Goal: Task Accomplishment & Management: Use online tool/utility

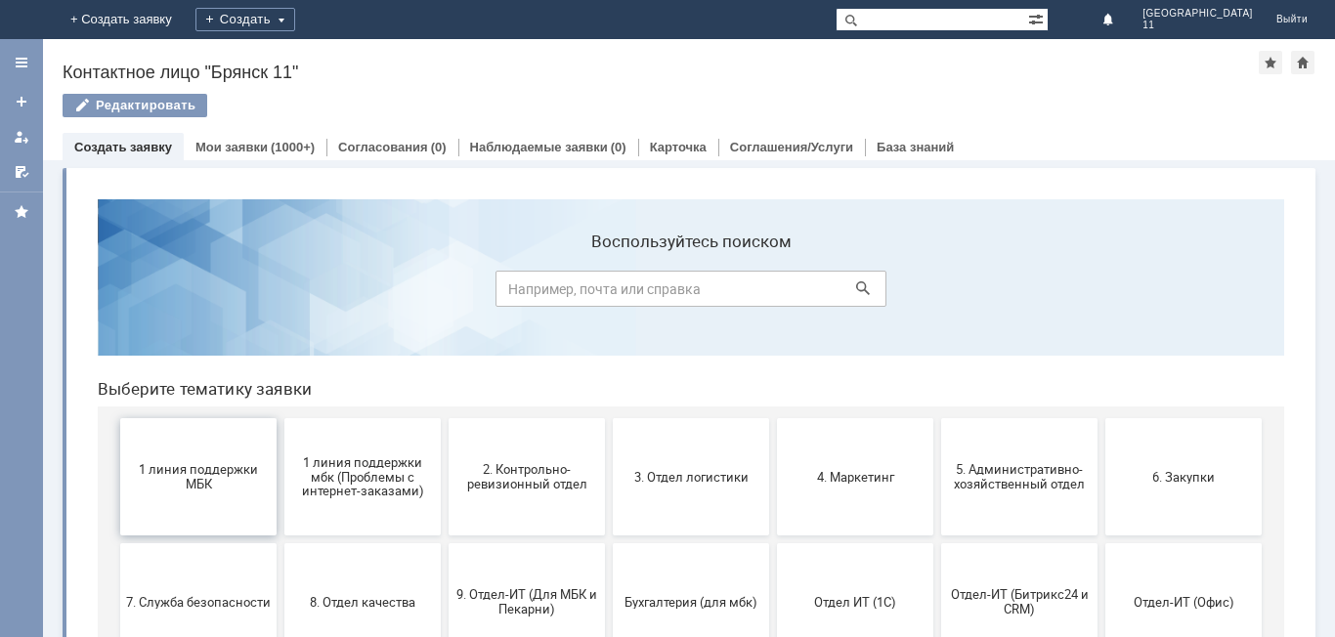
click at [205, 495] on button "1 линия поддержки МБК" at bounding box center [198, 476] width 156 height 117
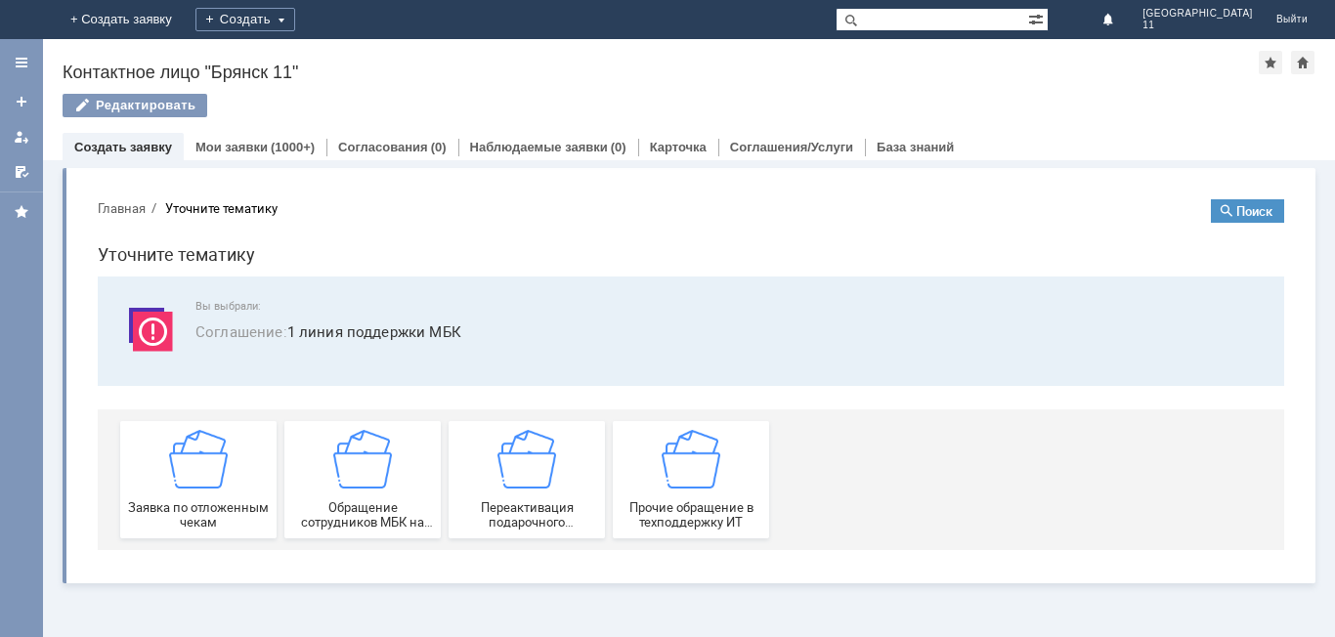
click at [224, 484] on img at bounding box center [198, 459] width 59 height 59
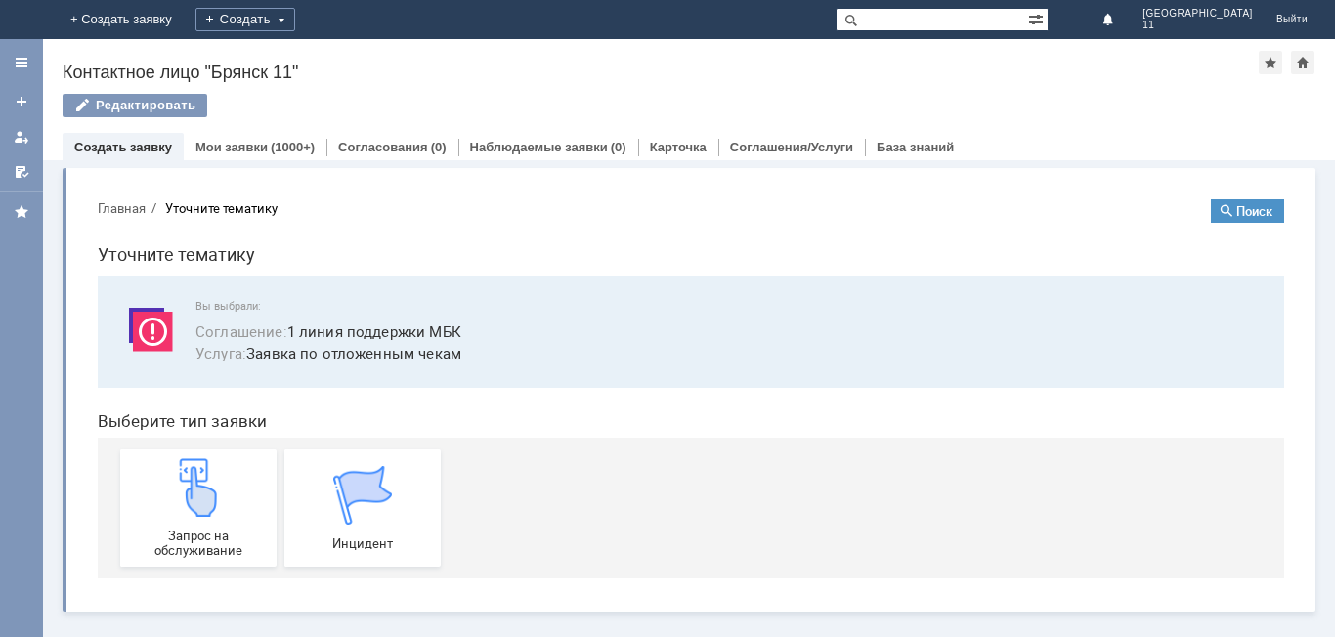
click at [224, 484] on img at bounding box center [198, 487] width 59 height 59
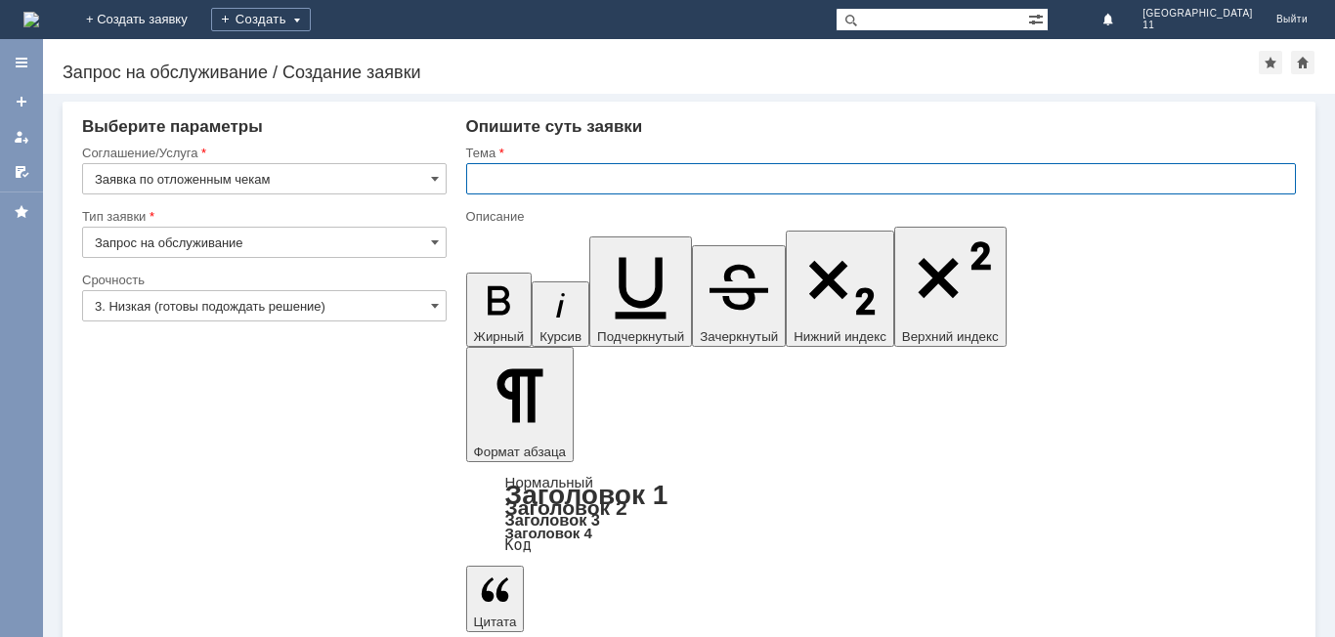
click at [551, 182] on input "text" at bounding box center [881, 178] width 830 height 31
type input "отложен чек"
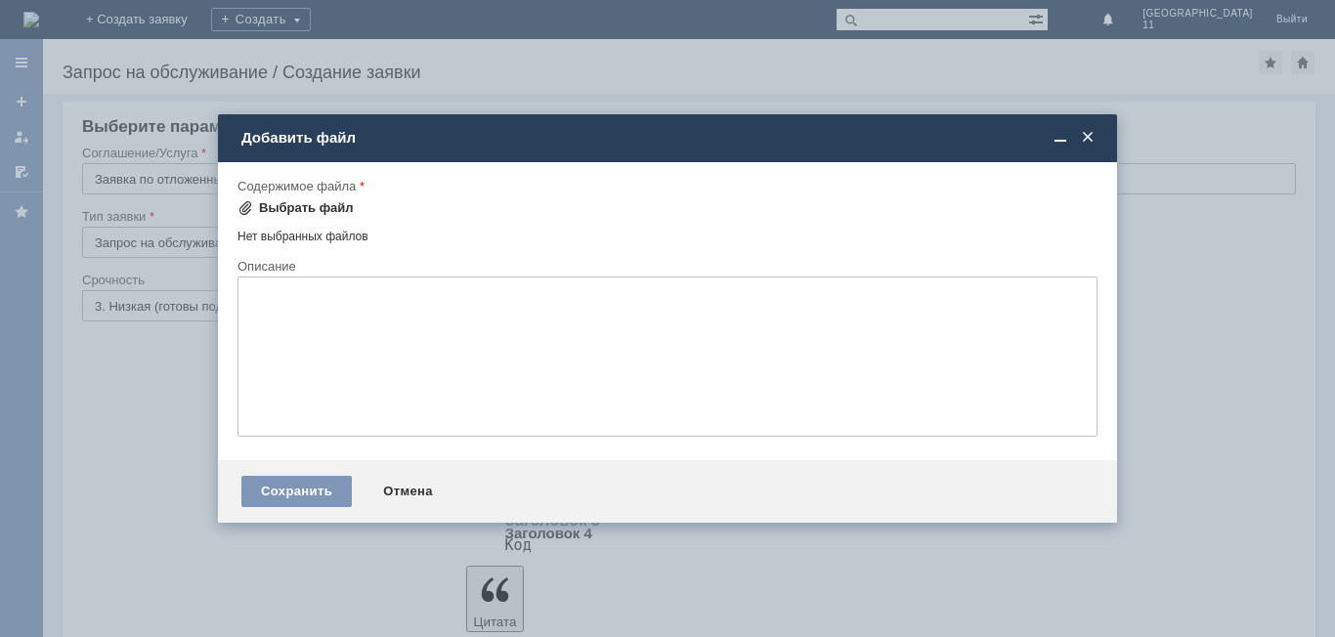
click at [300, 207] on div "Выбрать файл" at bounding box center [306, 208] width 95 height 16
click at [274, 211] on div "Выбрать файл" at bounding box center [306, 208] width 95 height 16
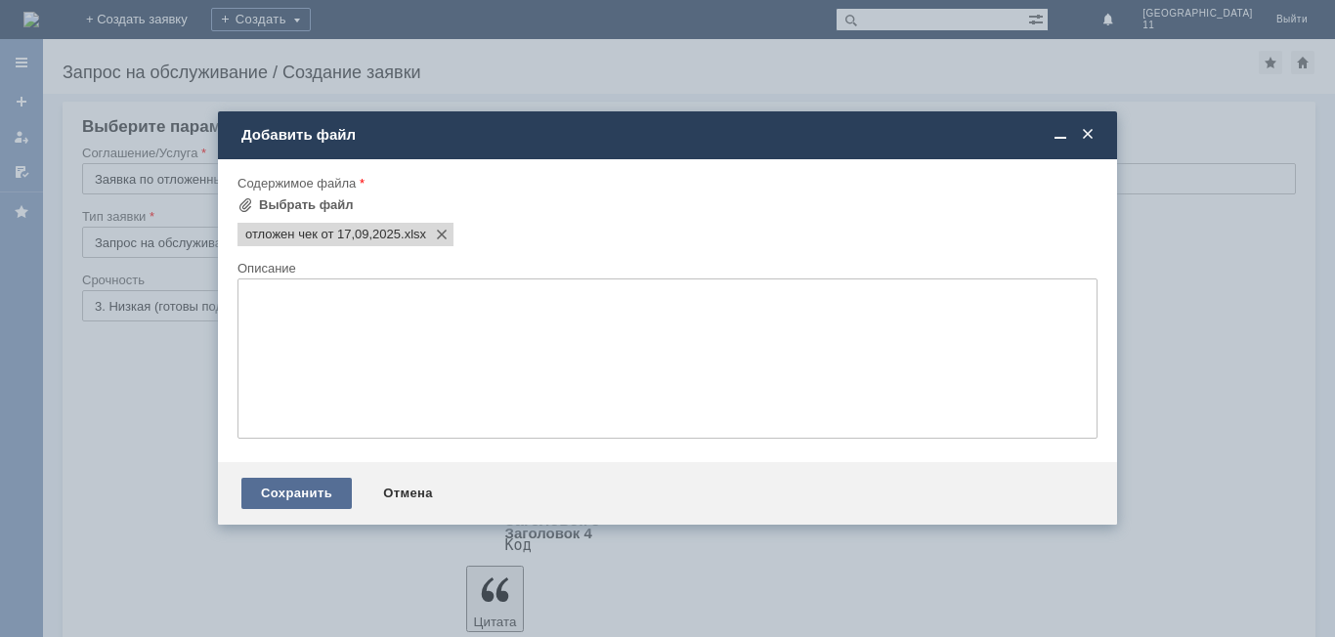
click at [301, 493] on div "Сохранить" at bounding box center [296, 493] width 110 height 31
